Goal: Check status: Check status

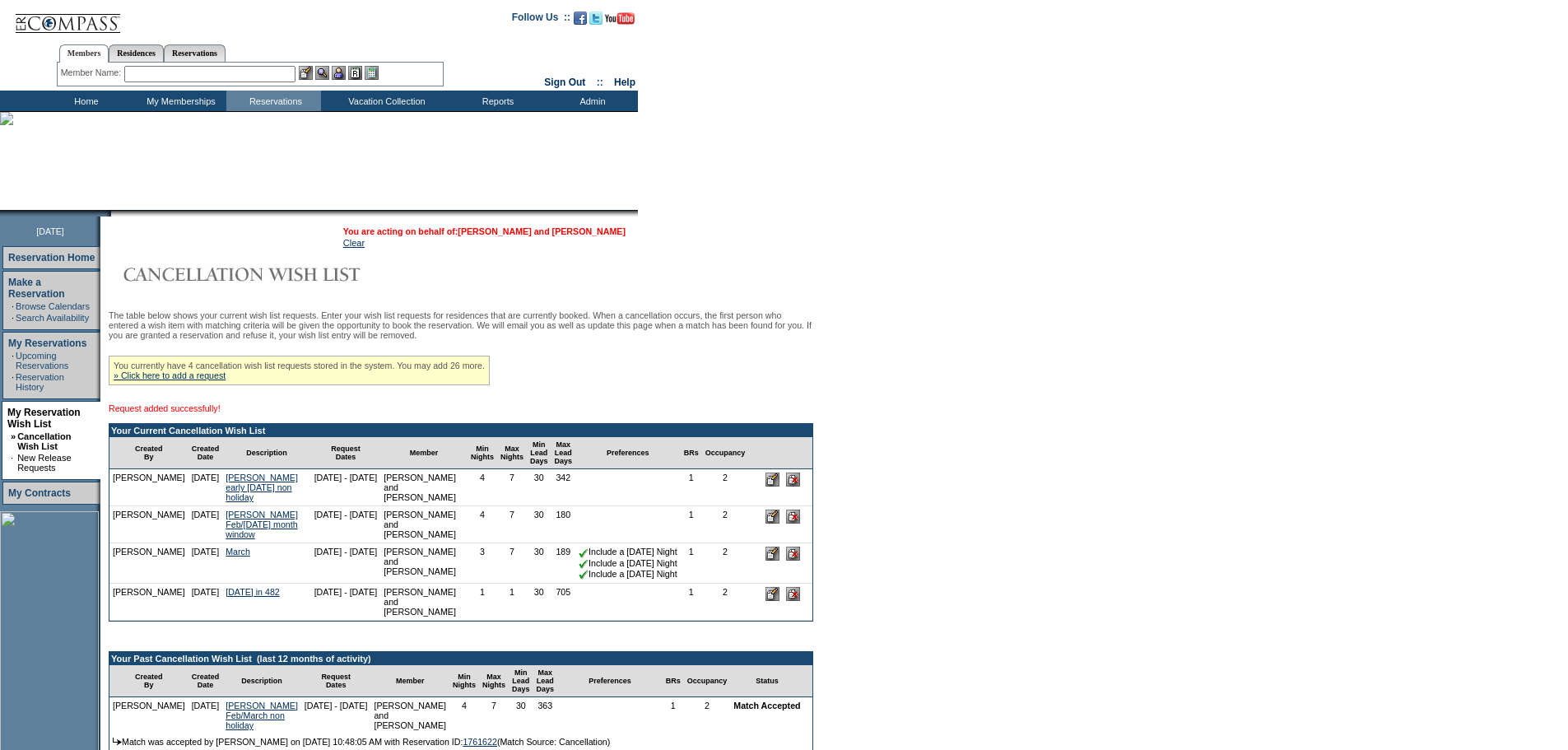
click at [533, 235] on link "[PERSON_NAME] and [PERSON_NAME]" at bounding box center [542, 231] width 168 height 10
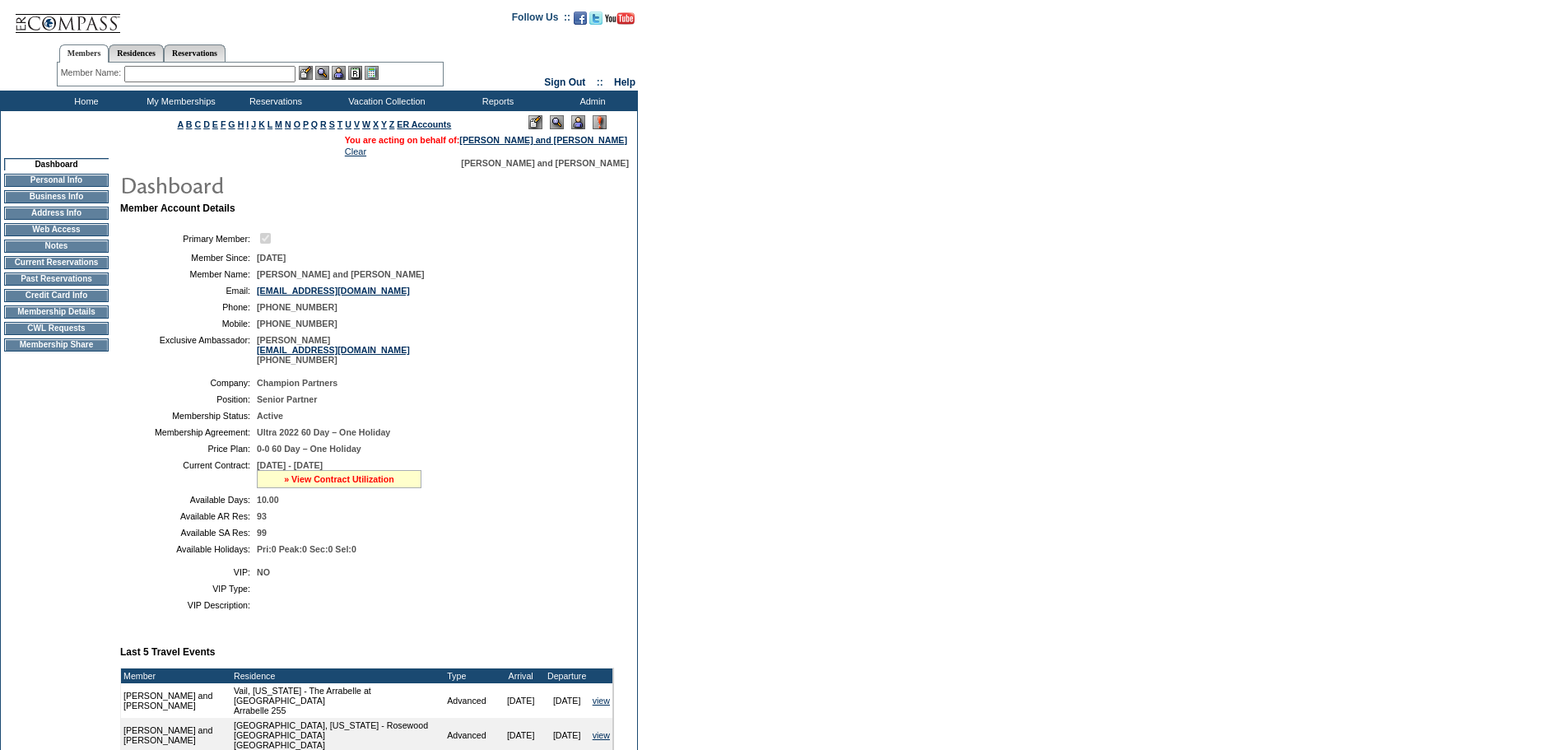
click at [321, 484] on link "» View Contract Utilization" at bounding box center [339, 479] width 110 height 10
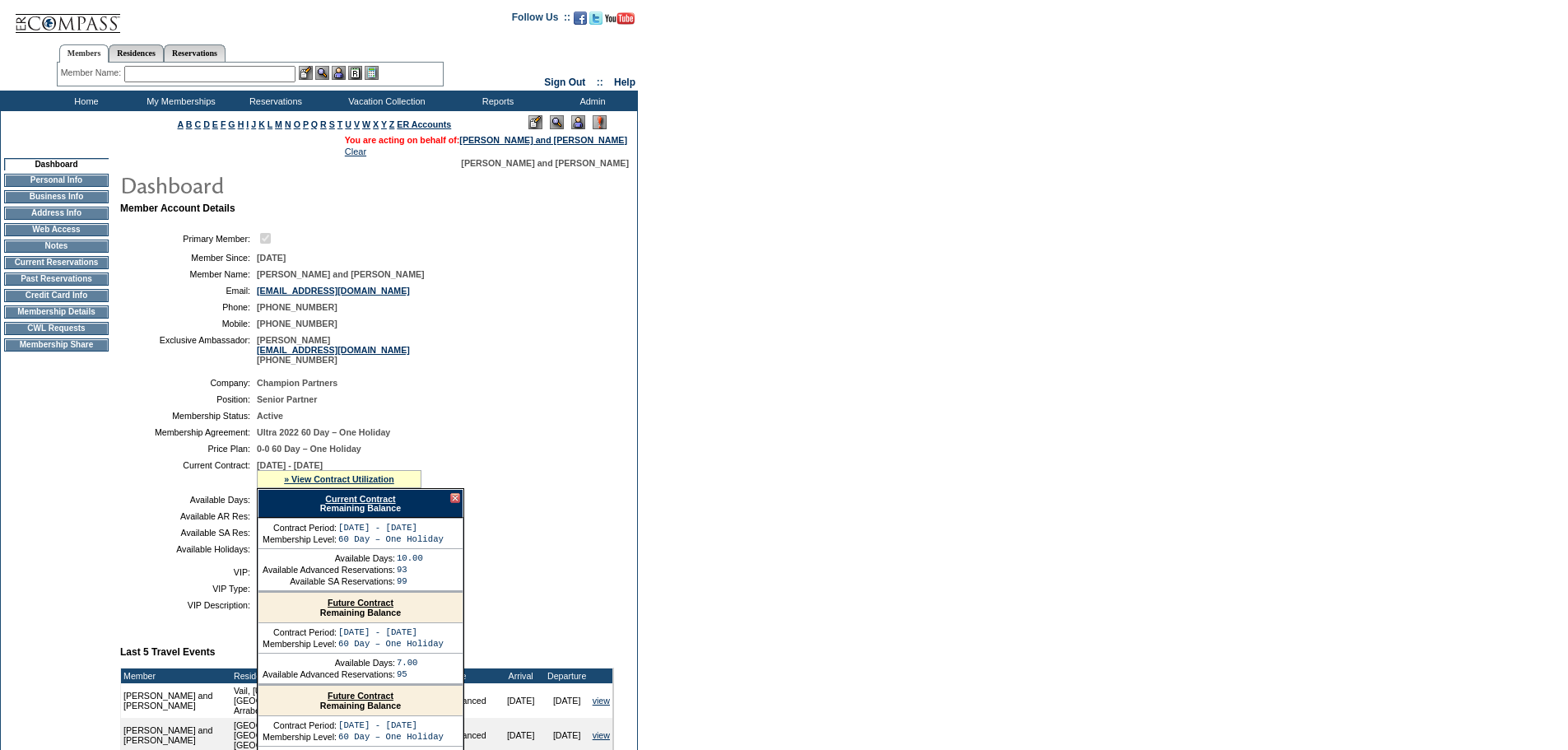
click at [346, 504] on link "Current Contract" at bounding box center [360, 498] width 70 height 10
click at [454, 503] on div at bounding box center [455, 497] width 10 height 10
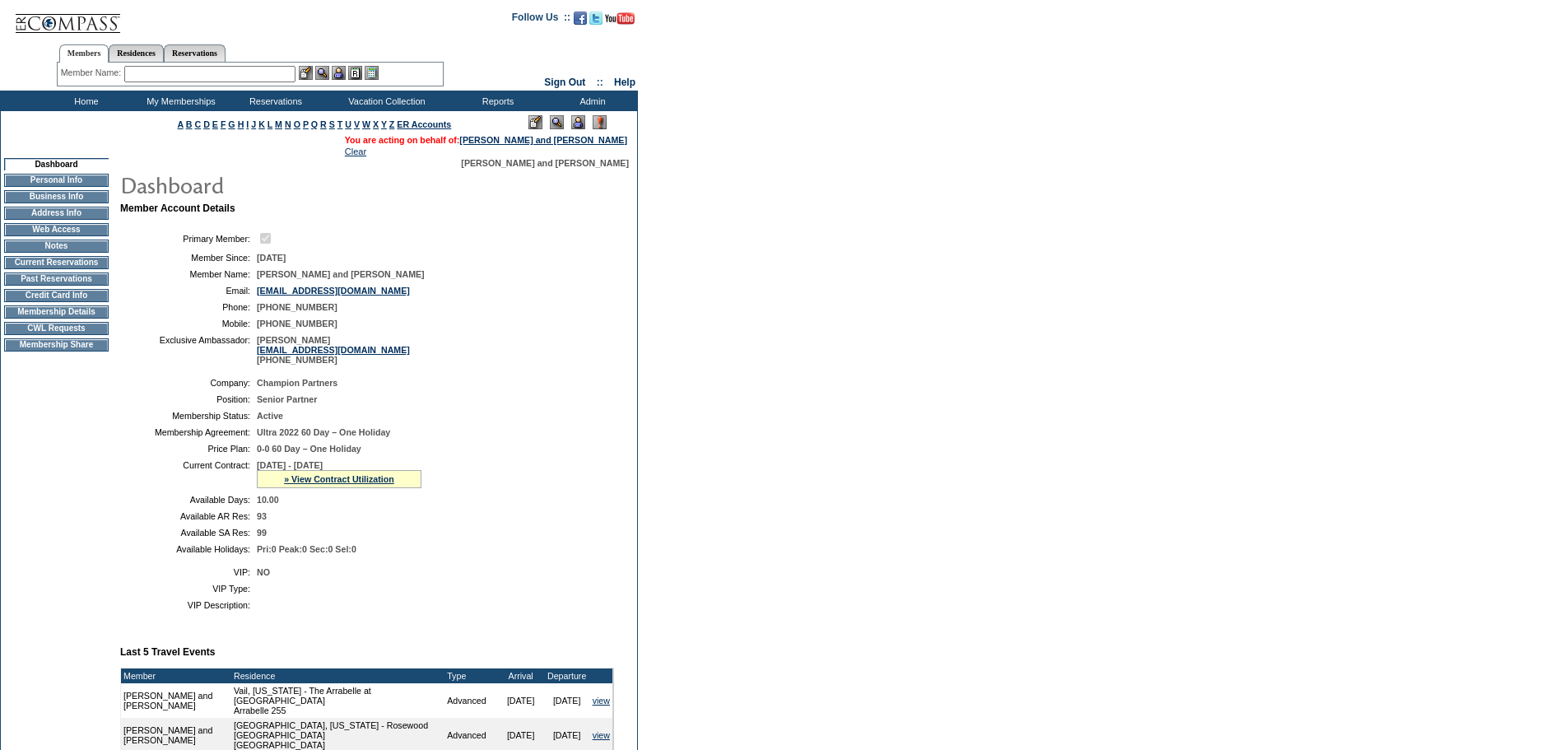
click at [498, 421] on td "Active" at bounding box center [432, 415] width 350 height 10
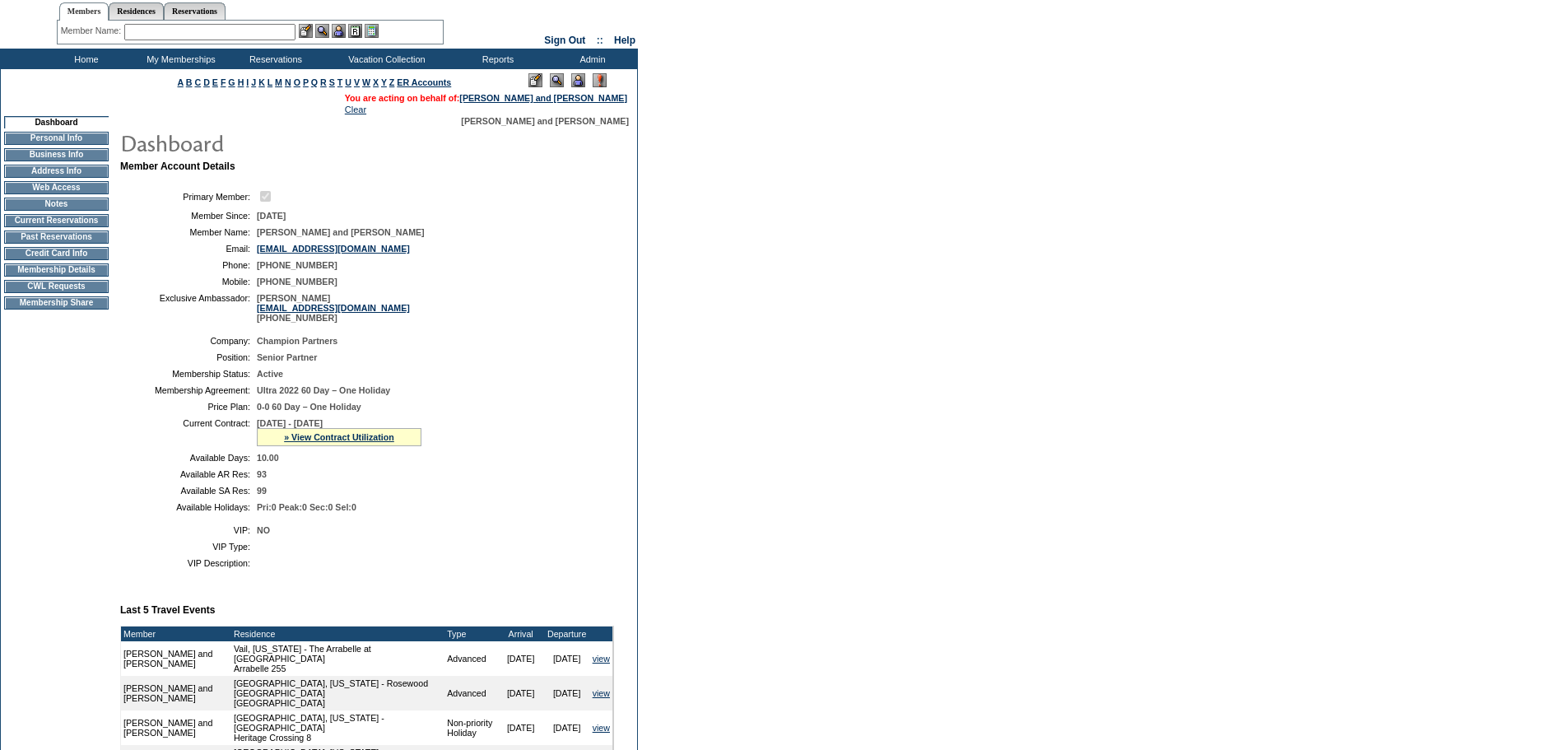
click at [495, 378] on td "Active" at bounding box center [432, 374] width 350 height 10
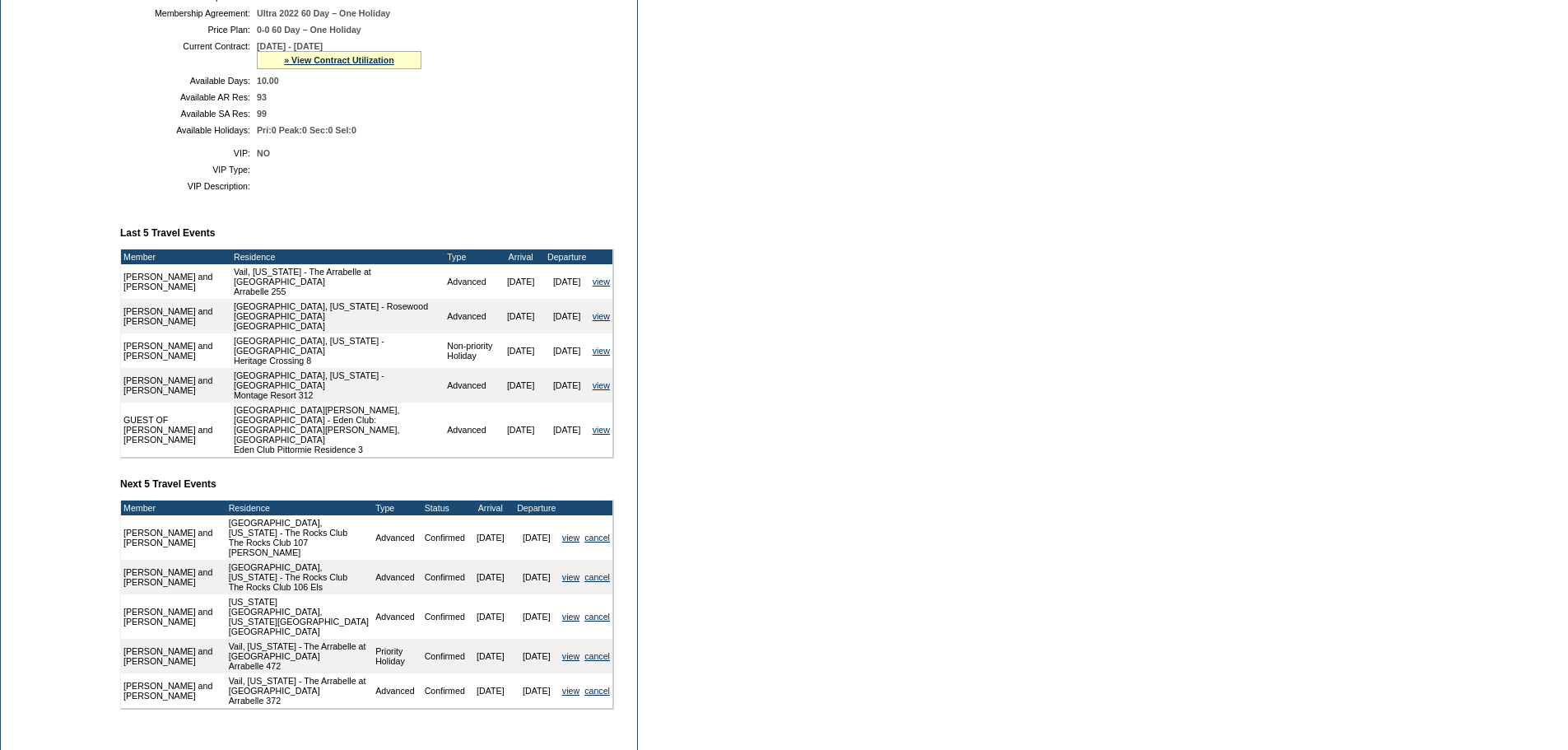
scroll to position [411, 0]
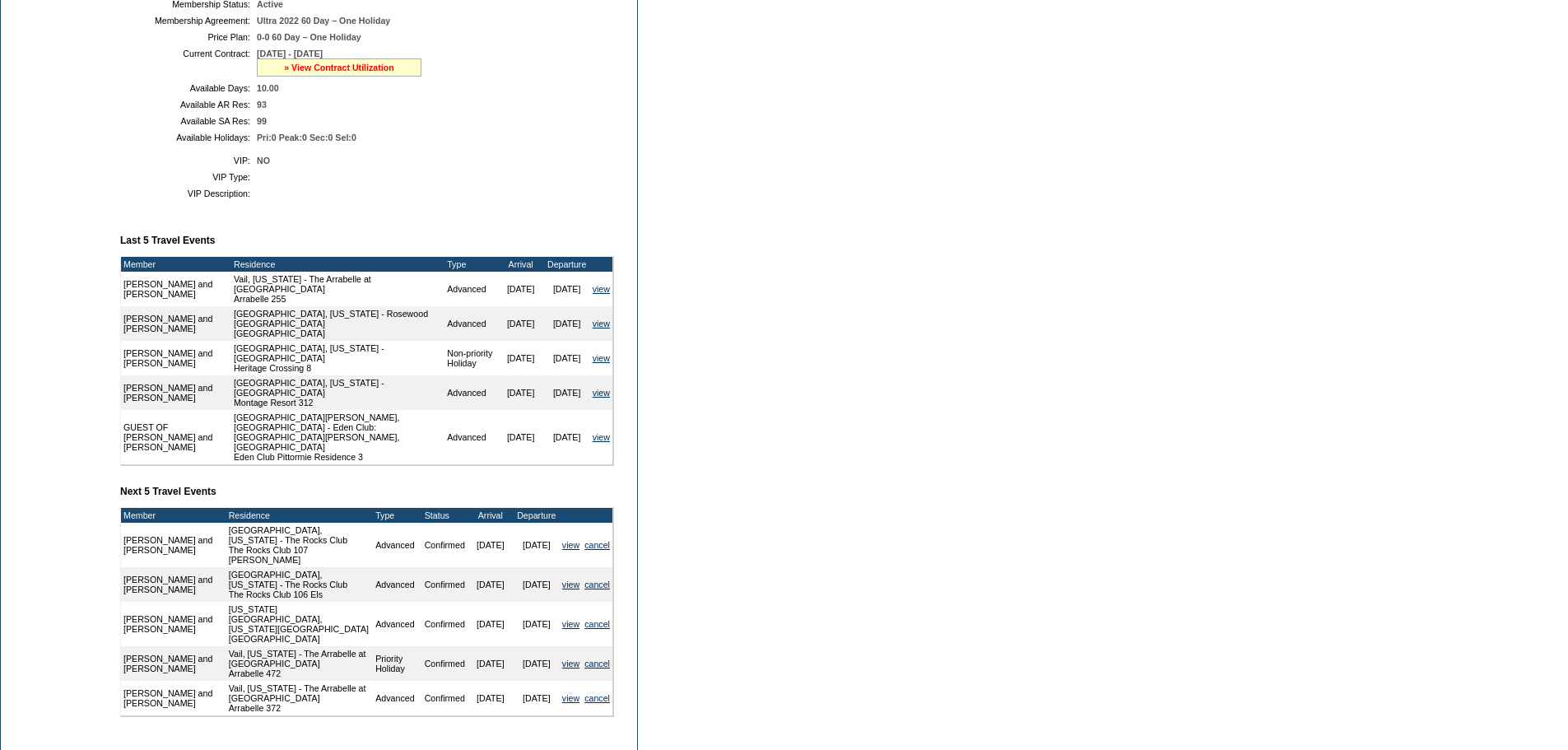
click at [321, 73] on link "» View Contract Utilization" at bounding box center [339, 68] width 110 height 10
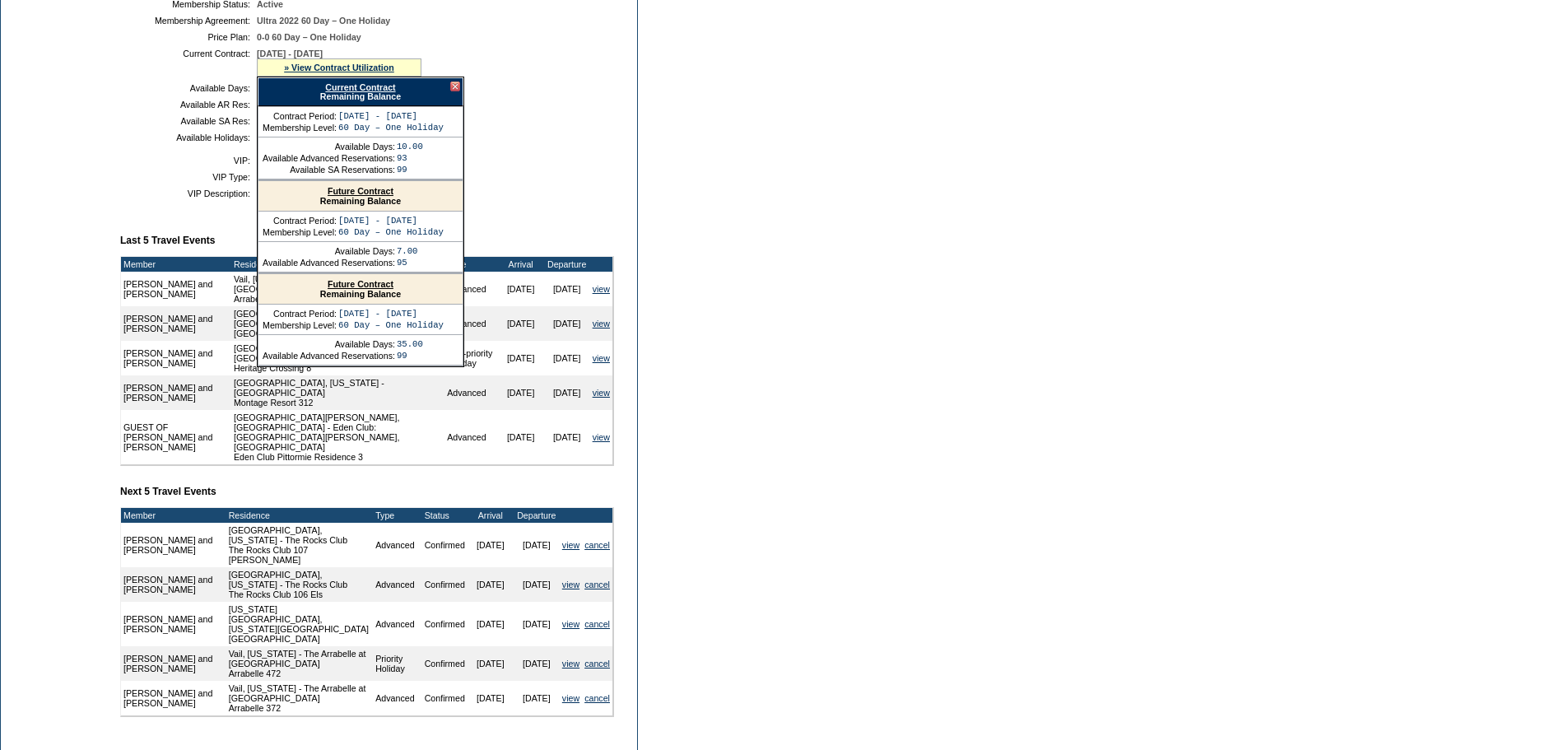
click at [347, 289] on link "Future Contract" at bounding box center [360, 284] width 66 height 10
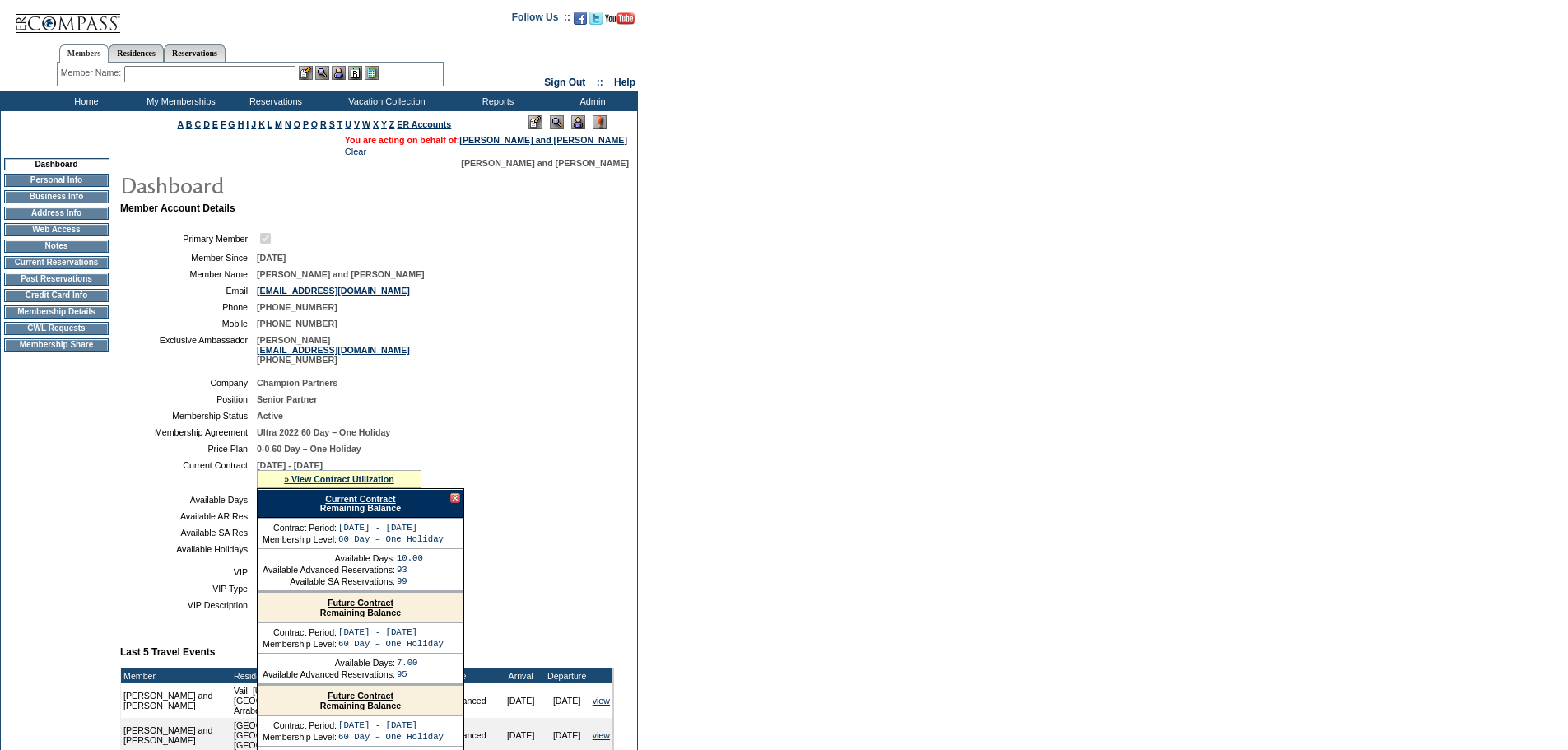
click at [78, 101] on td "Home" at bounding box center [84, 101] width 95 height 20
